Goal: Task Accomplishment & Management: Complete application form

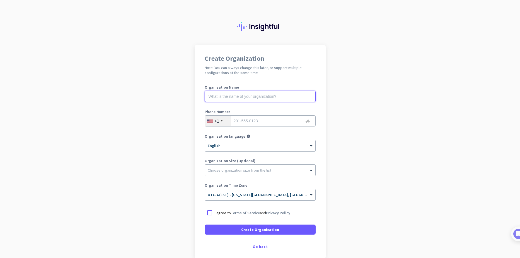
click at [247, 95] on input "text" at bounding box center [260, 96] width 111 height 11
type input "Mercor"
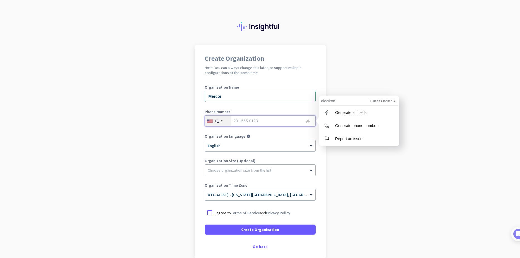
click at [252, 122] on input "tel" at bounding box center [260, 120] width 111 height 11
type input "8133942262"
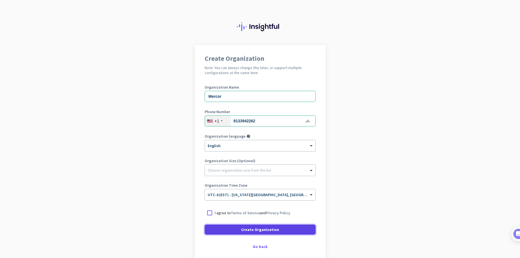
click at [254, 231] on span "Create Organization" at bounding box center [260, 230] width 38 height 6
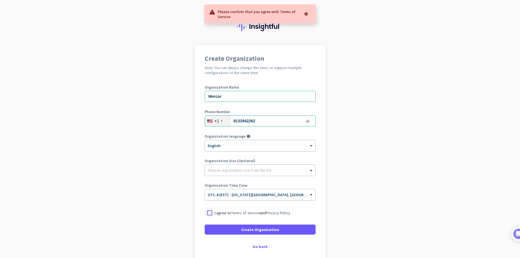
click at [207, 213] on div at bounding box center [210, 213] width 10 height 10
drag, startPoint x: 240, startPoint y: 93, endPoint x: 176, endPoint y: 93, distance: 63.3
click at [179, 93] on app-onboarding-organization "Create Organization Note: You can always change this later, or support multiple…" at bounding box center [260, 165] width 520 height 241
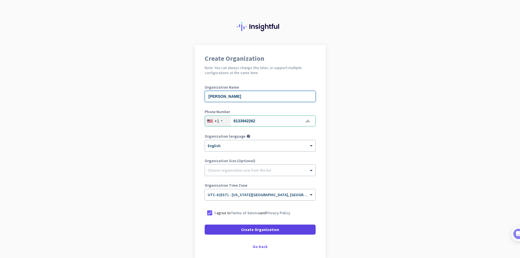
type input "[PERSON_NAME]"
click at [258, 228] on span "Create Organization" at bounding box center [260, 230] width 38 height 6
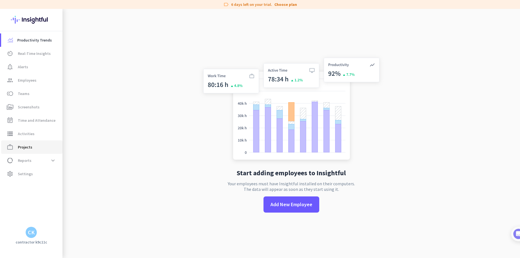
click at [28, 149] on span "Projects" at bounding box center [25, 147] width 14 height 7
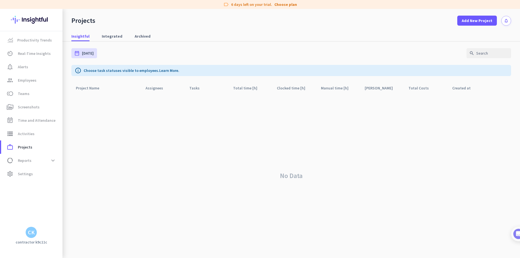
click at [31, 235] on div "CK" at bounding box center [31, 233] width 7 height 6
click at [65, 220] on span "Sign out" at bounding box center [61, 221] width 34 height 5
